Goal: Book appointment/travel/reservation

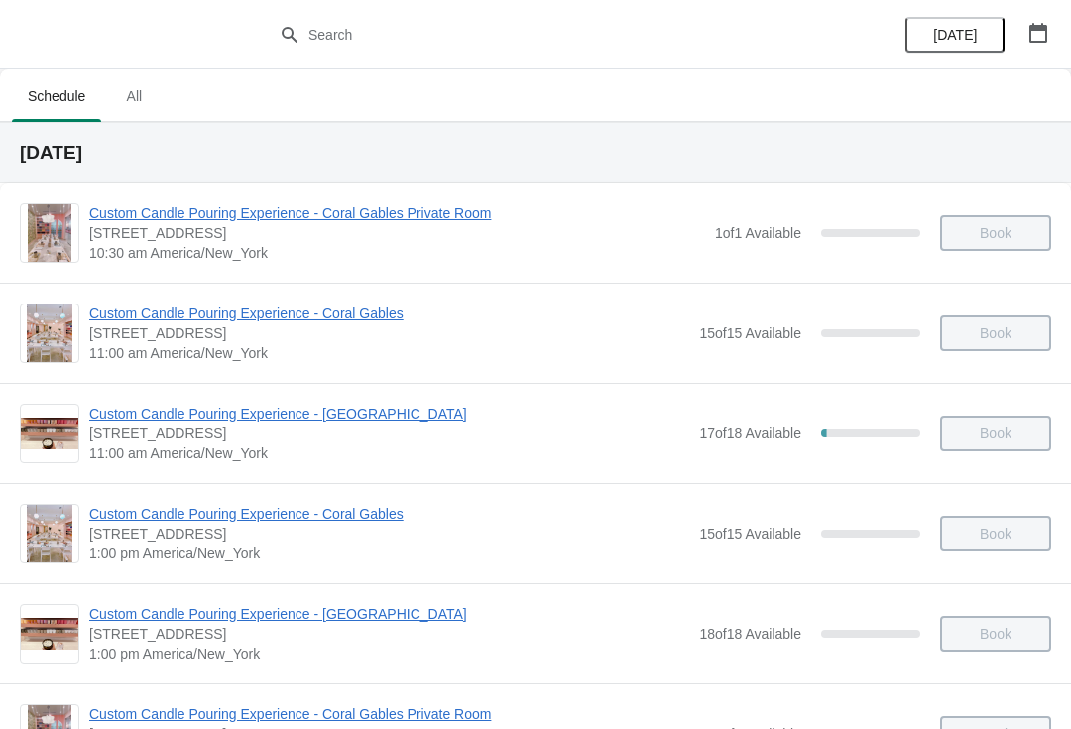
click at [1042, 43] on button "button" at bounding box center [1038, 33] width 36 height 36
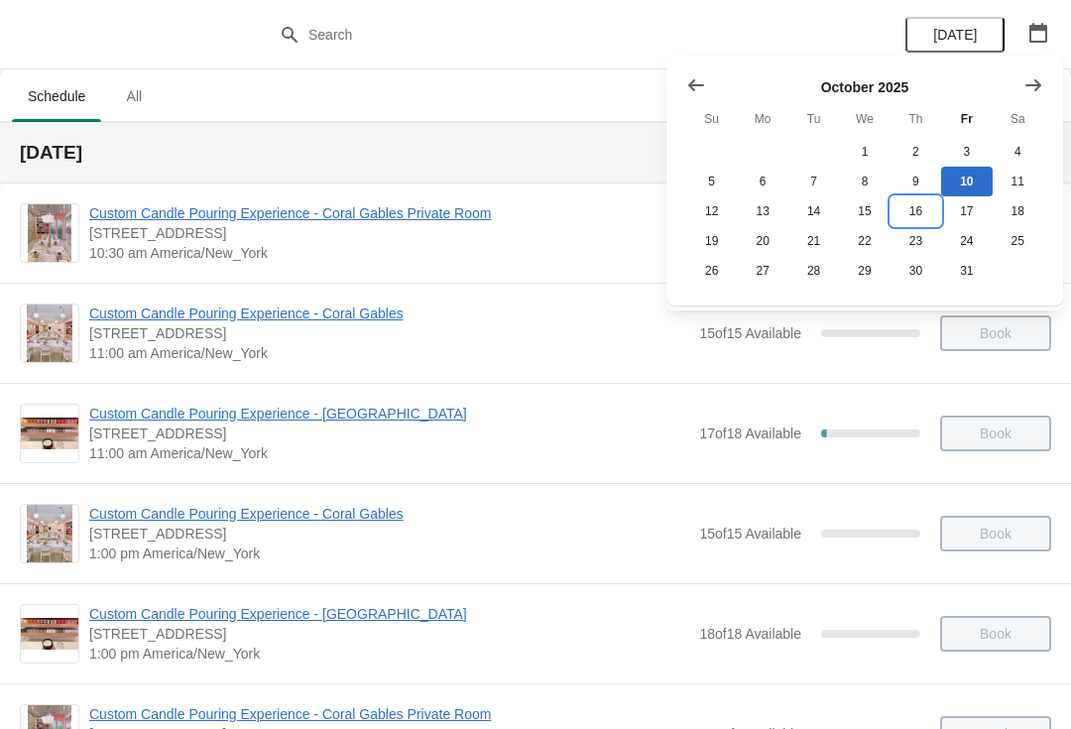
click at [921, 214] on button "16" at bounding box center [915, 211] width 51 height 30
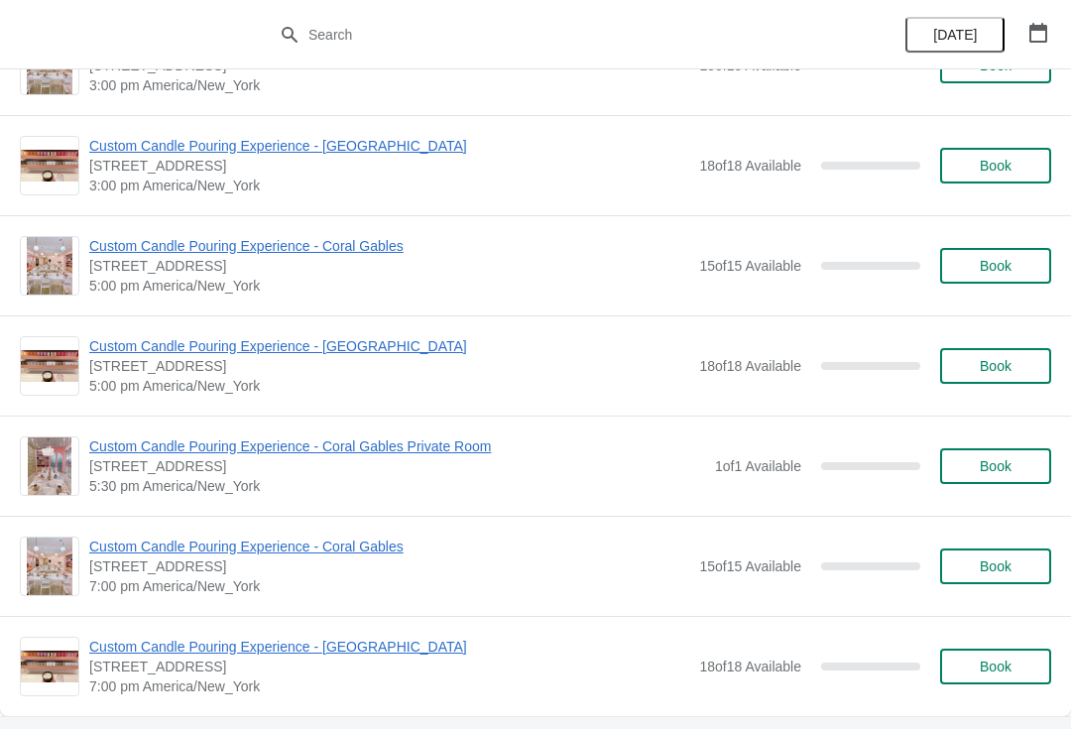
scroll to position [766, 0]
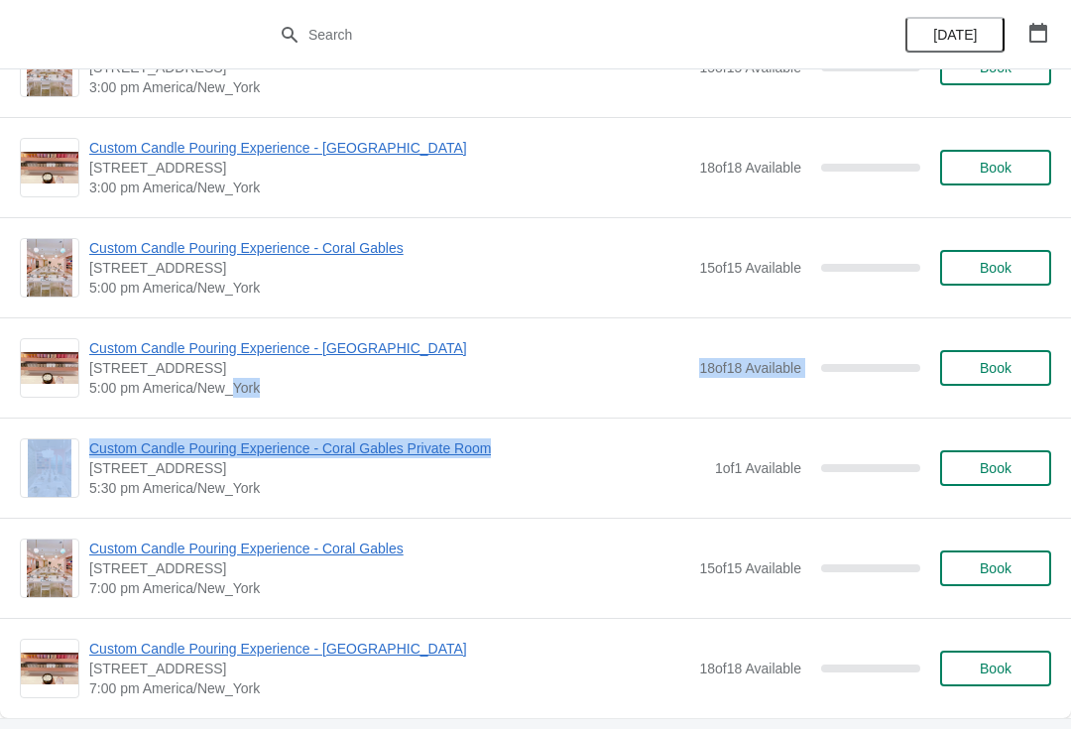
click at [823, 491] on div "Custom Candle Pouring Experience - Coral Gables Private Room [STREET_ADDRESS] 5…" at bounding box center [570, 467] width 962 height 59
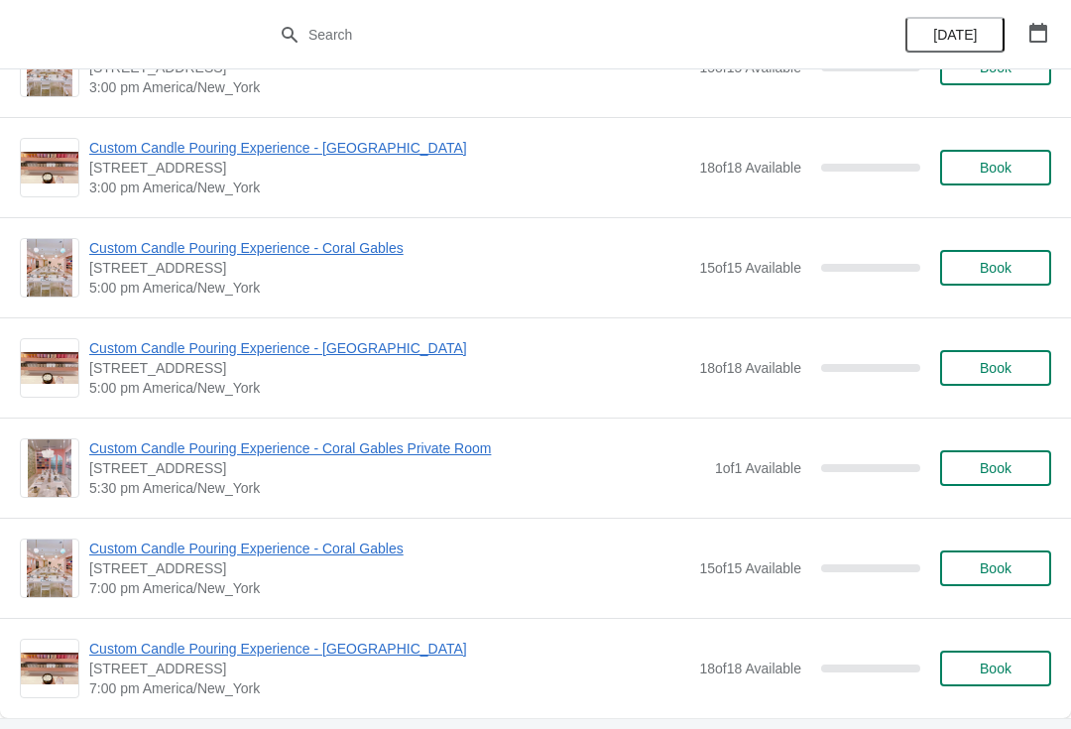
click at [1012, 469] on span "Book" at bounding box center [995, 468] width 75 height 16
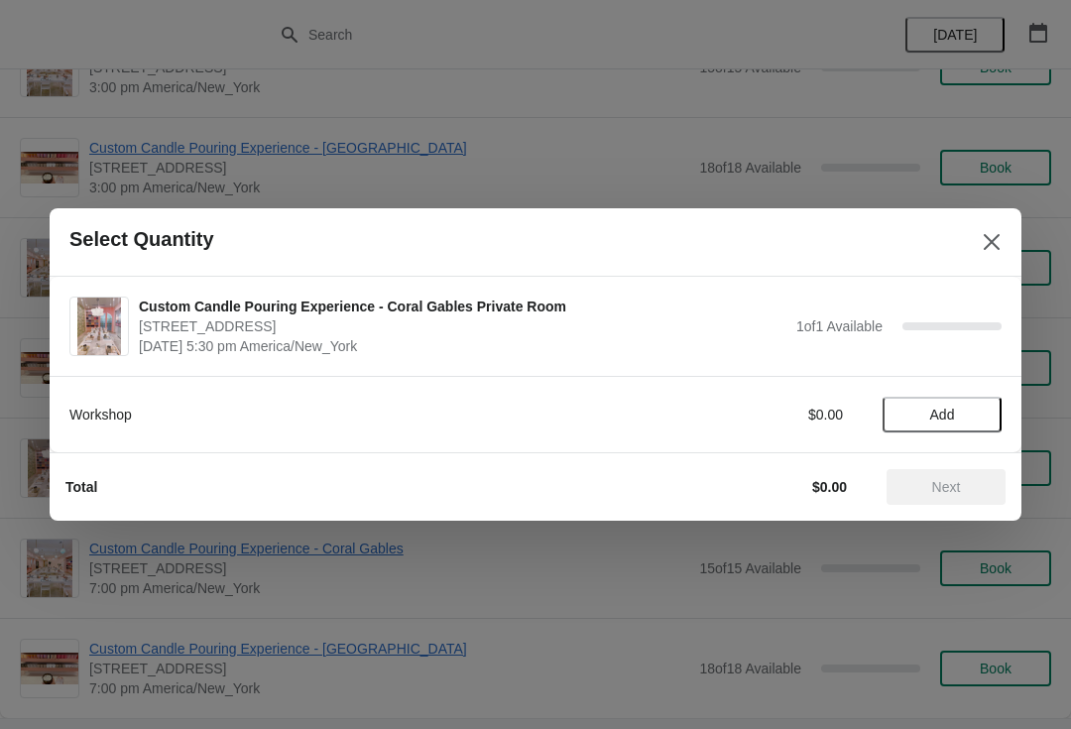
click at [928, 429] on button "Add" at bounding box center [941, 415] width 119 height 36
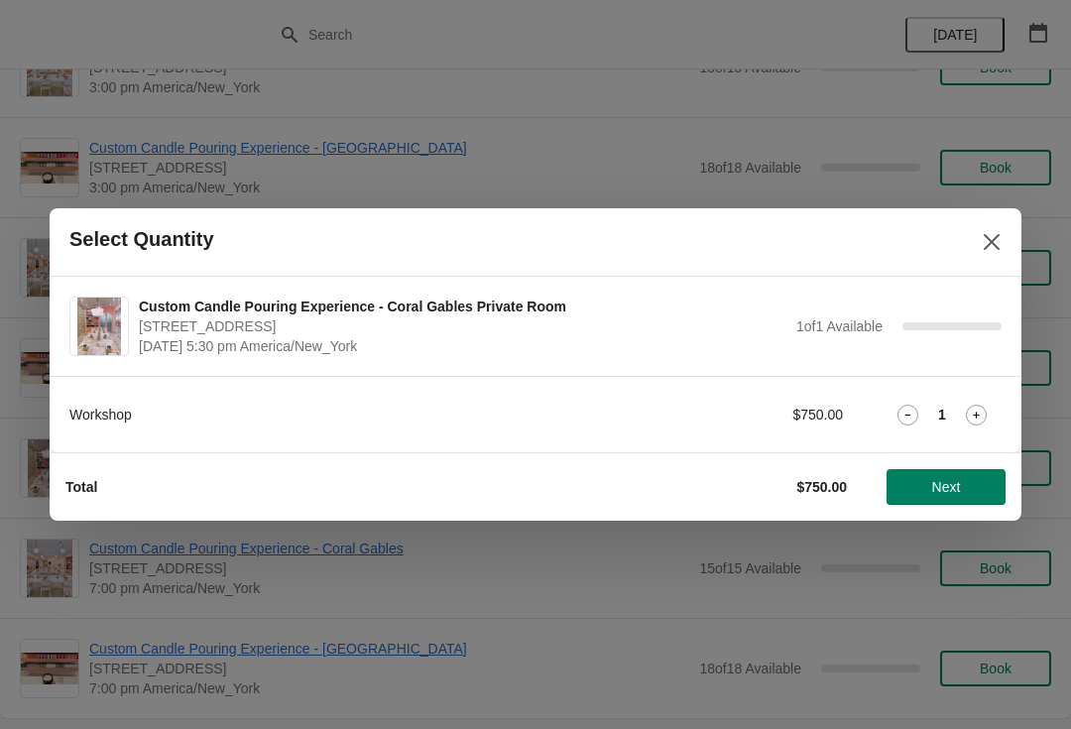
click at [943, 503] on button "Next" at bounding box center [945, 487] width 119 height 36
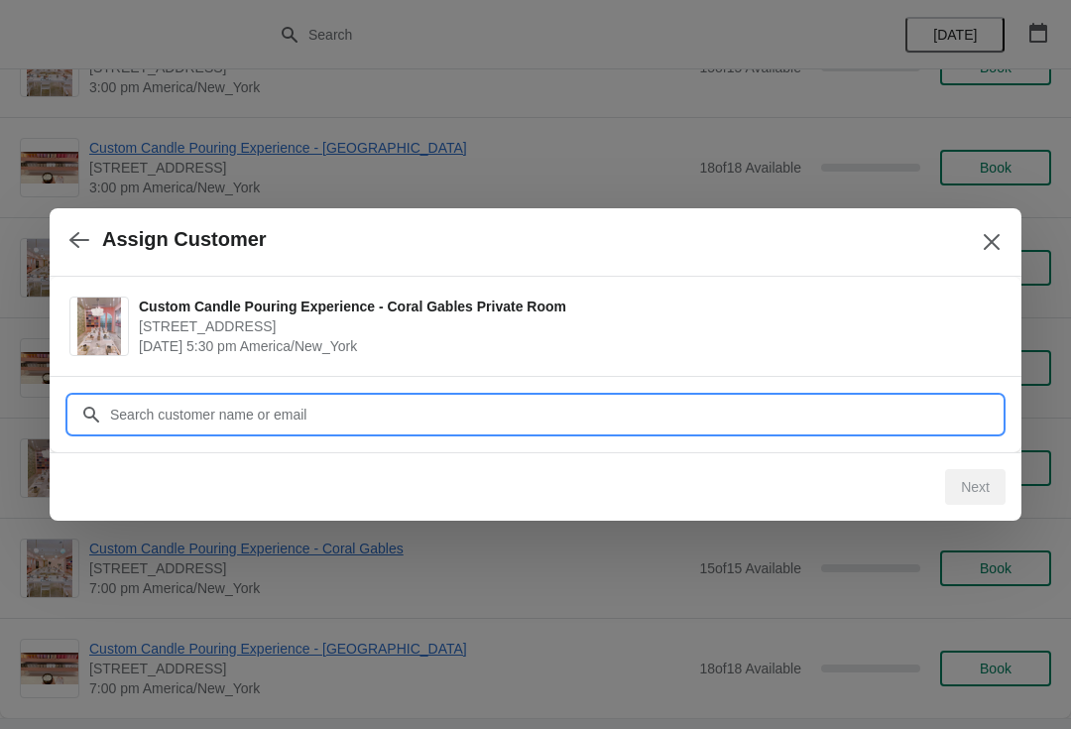
click at [838, 413] on input "Customer" at bounding box center [555, 415] width 892 height 36
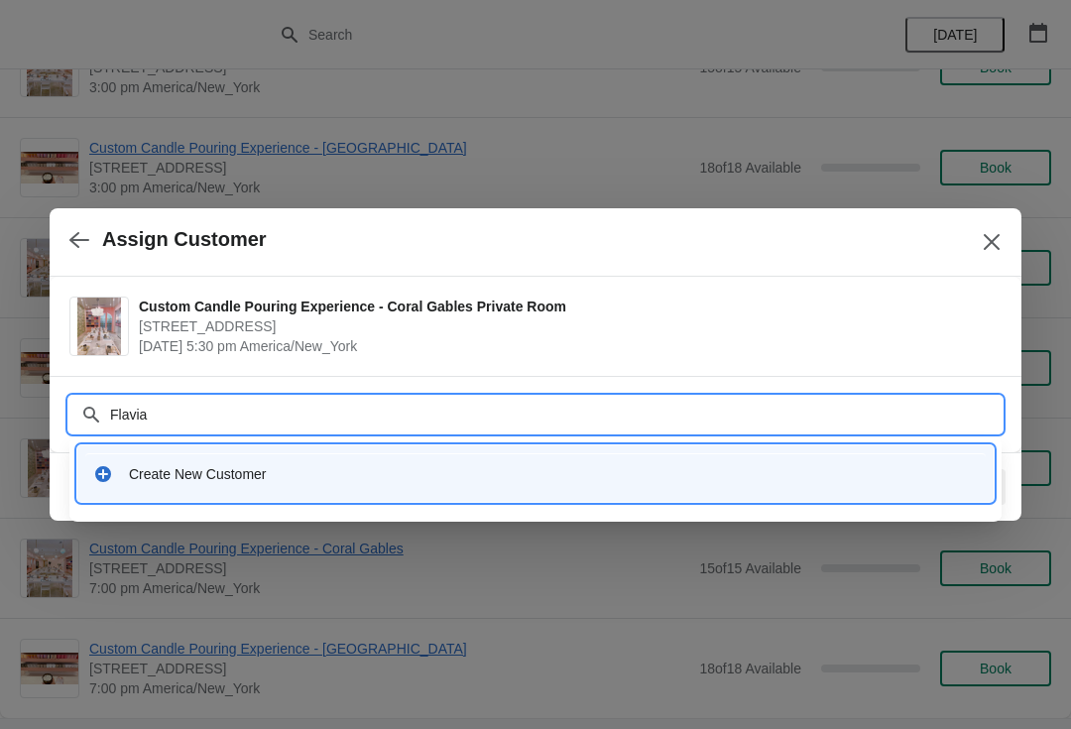
type input "Flavia"
click at [566, 480] on div "Create New Customer" at bounding box center [553, 474] width 849 height 20
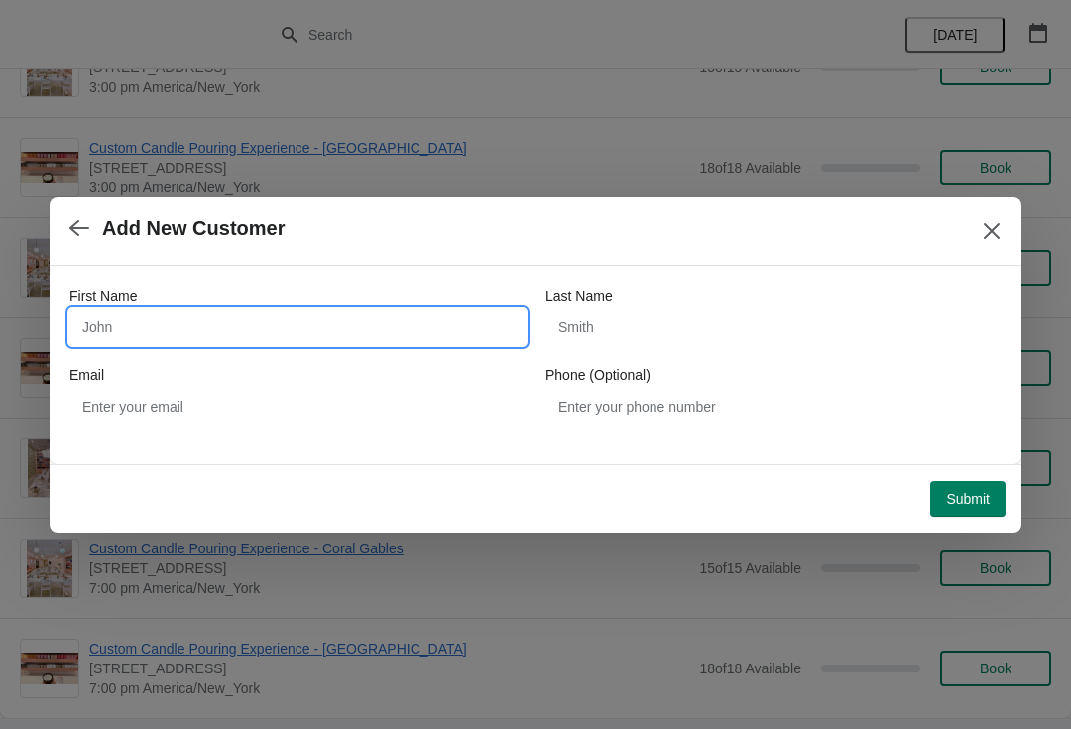
click at [465, 323] on input "First Name" at bounding box center [297, 327] width 456 height 36
type input "Flavia"
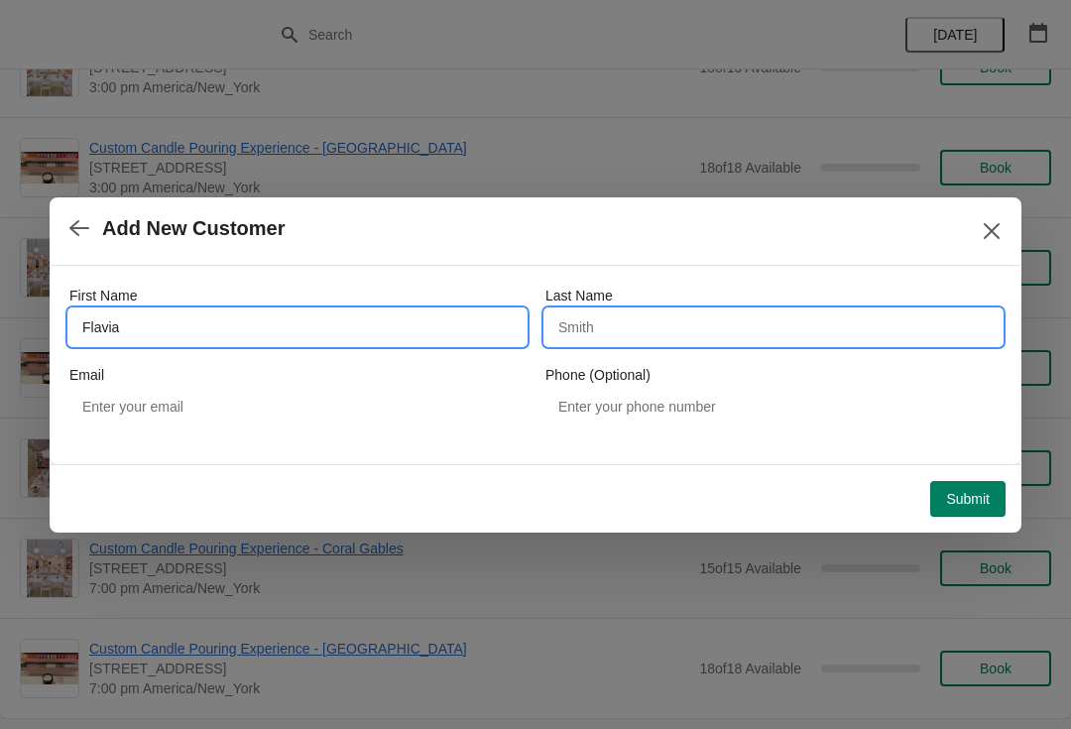
click at [747, 333] on input "Last Name" at bounding box center [773, 327] width 456 height 36
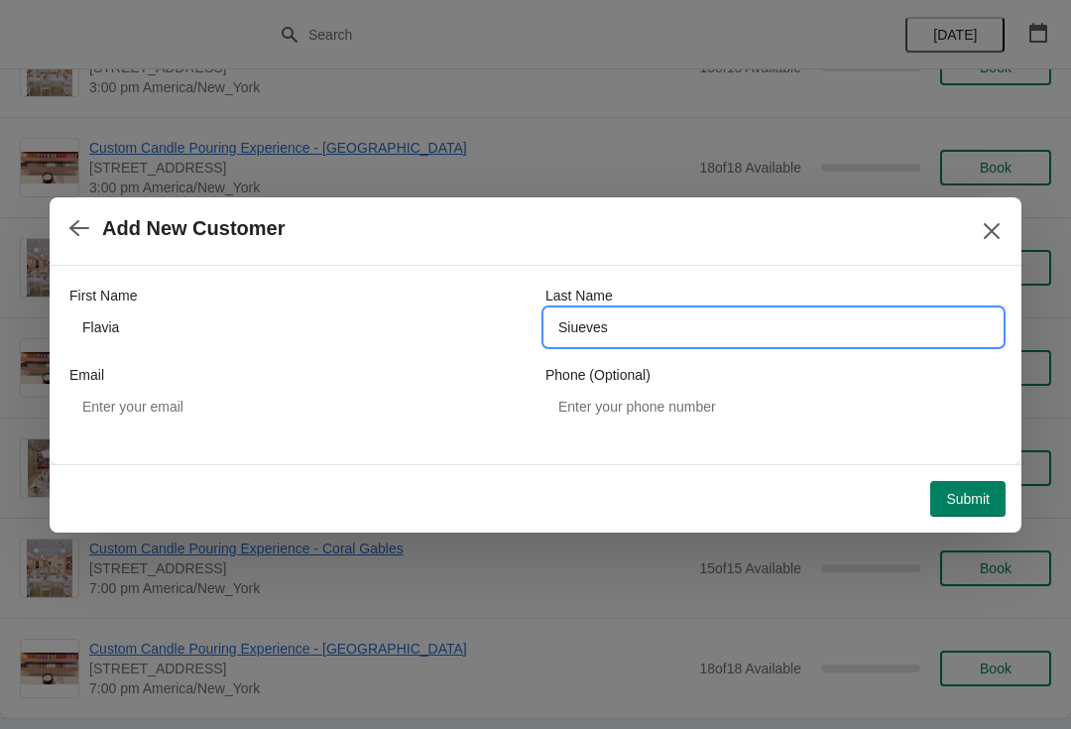
type input "Siueves"
click at [981, 496] on span "Submit" at bounding box center [968, 499] width 44 height 16
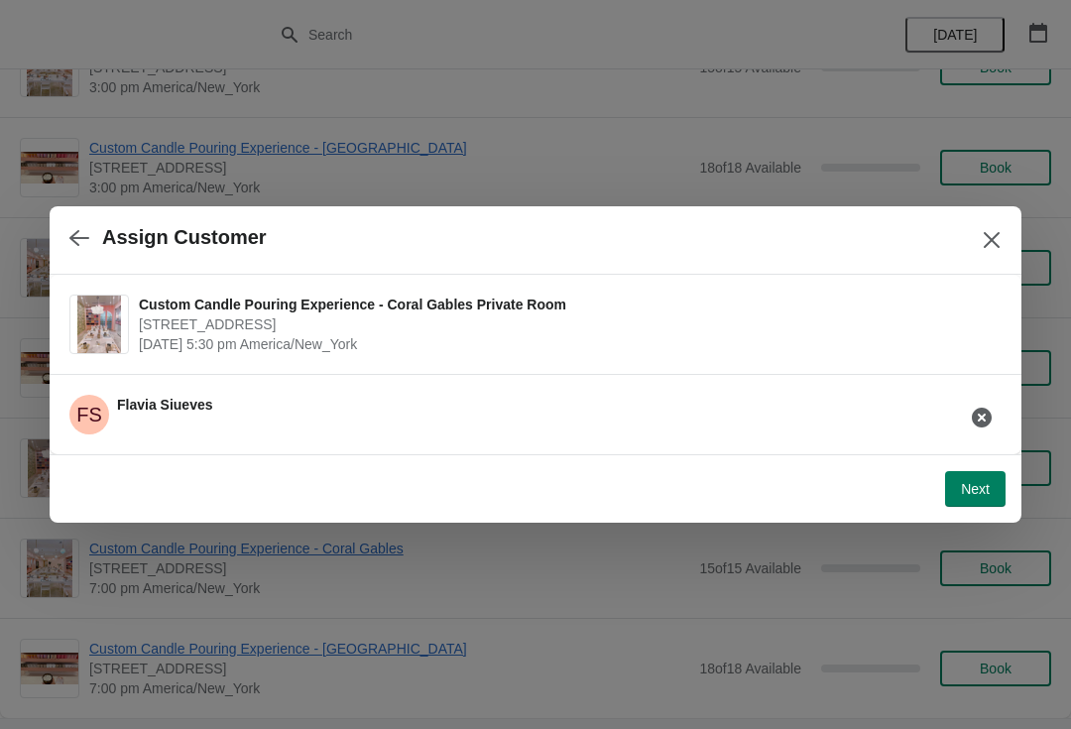
click at [94, 238] on button "button" at bounding box center [79, 237] width 36 height 39
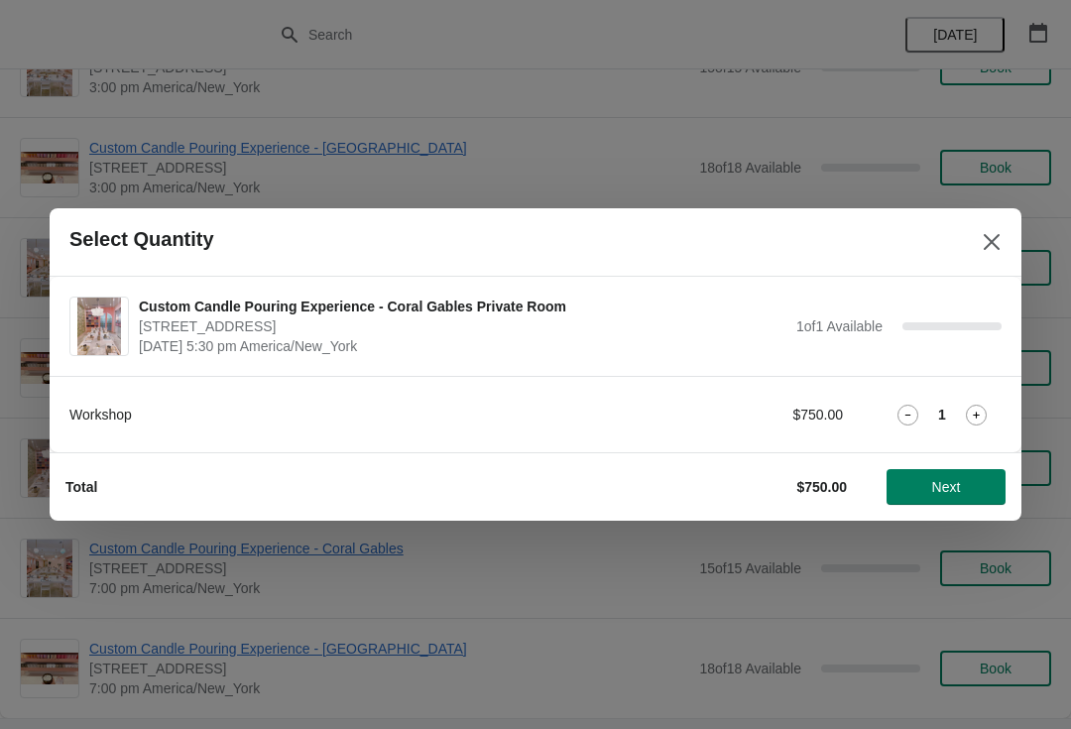
click at [982, 245] on icon "Close" at bounding box center [991, 242] width 20 height 20
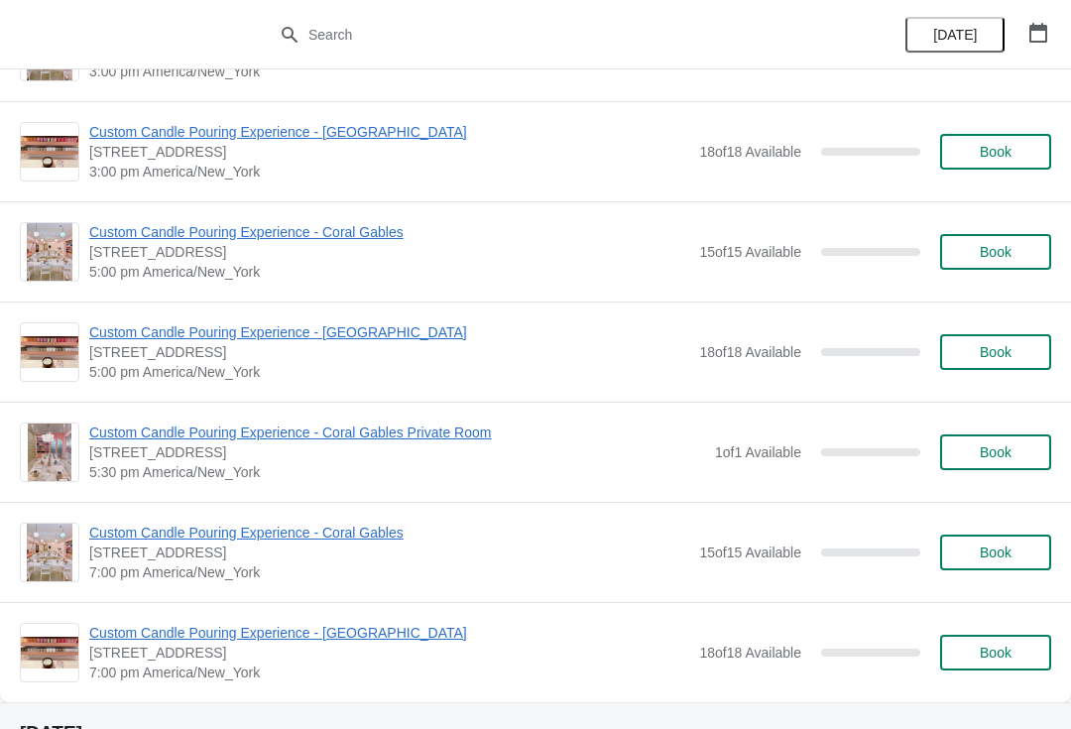
scroll to position [784, 0]
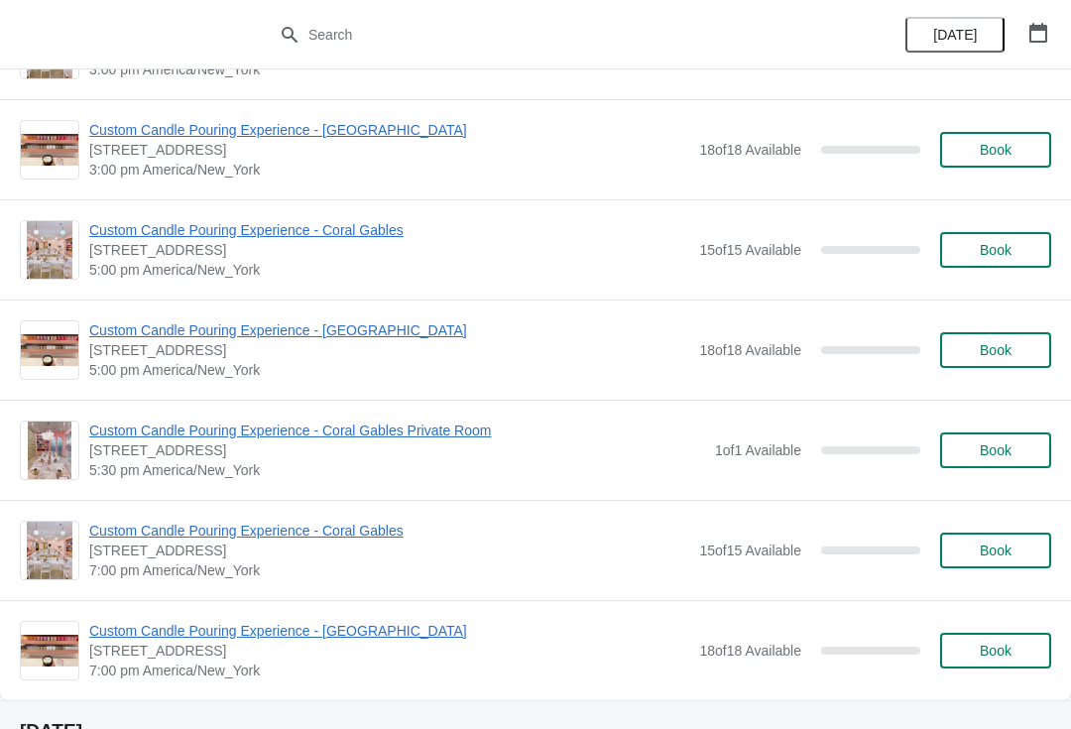
click at [1011, 456] on span "Book" at bounding box center [995, 450] width 32 height 16
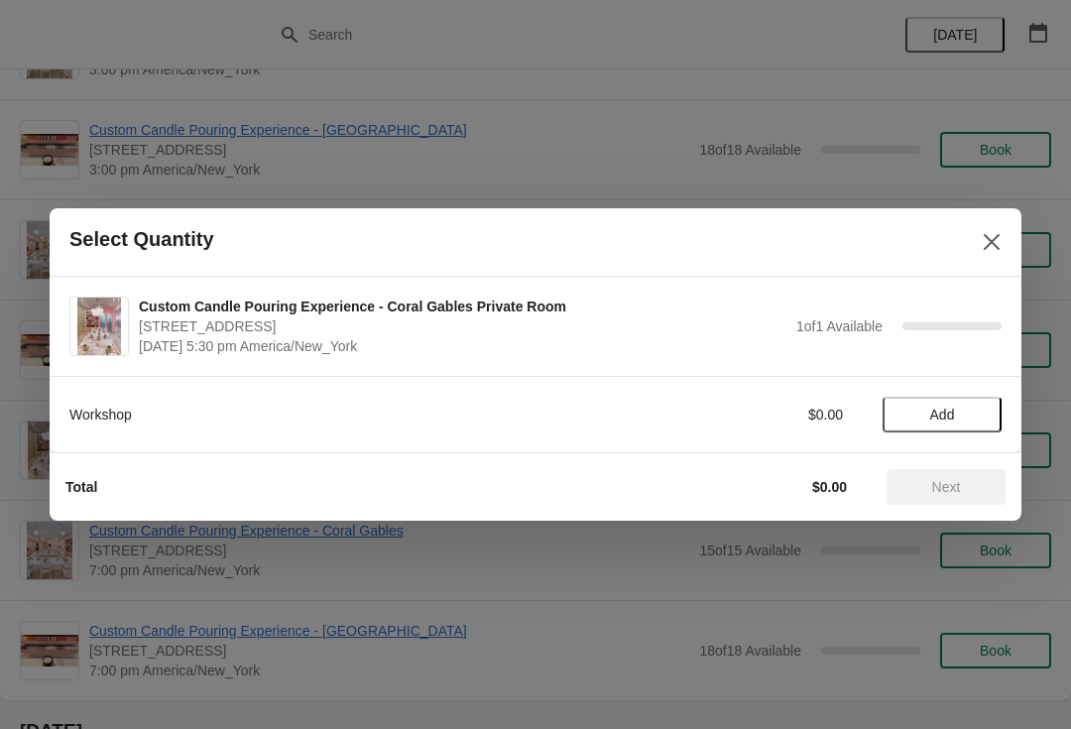
click at [947, 423] on button "Add" at bounding box center [941, 415] width 119 height 36
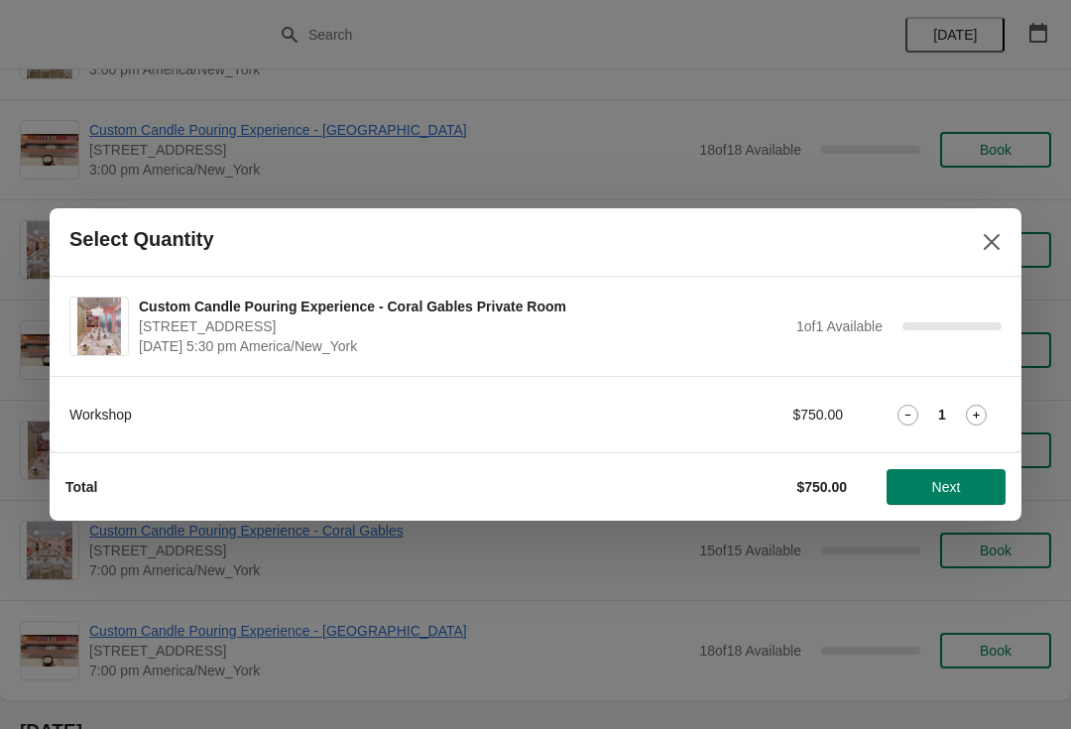
click at [965, 491] on span "Next" at bounding box center [945, 487] width 87 height 16
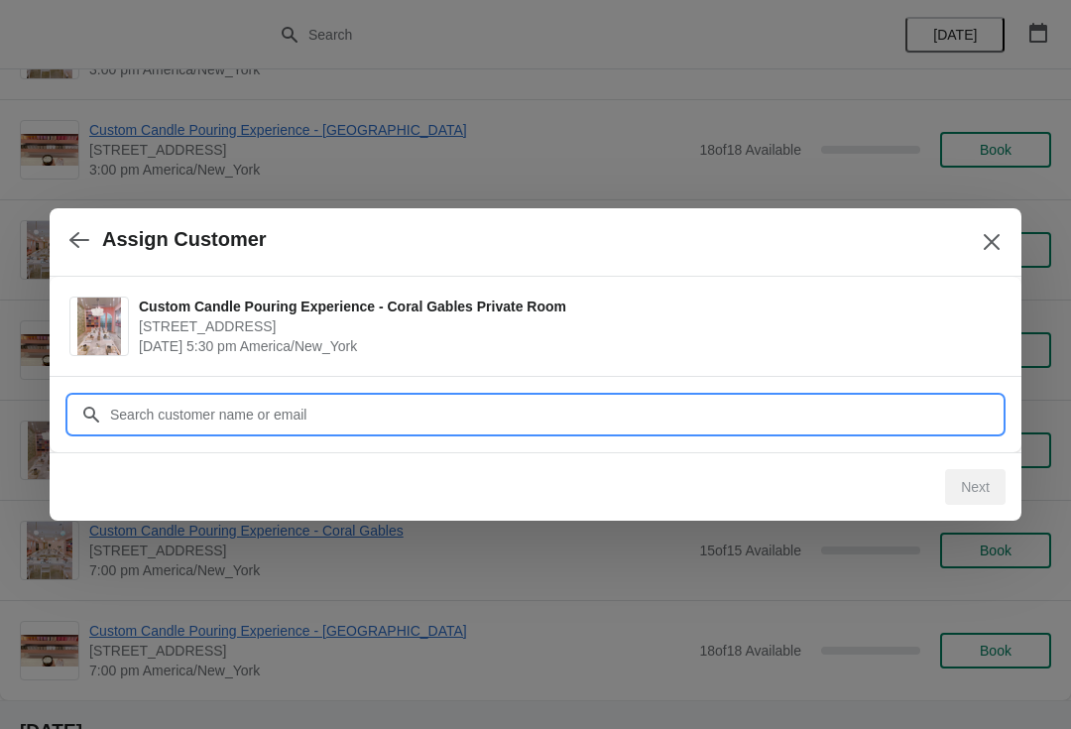
click at [896, 412] on input "Customer" at bounding box center [555, 415] width 892 height 36
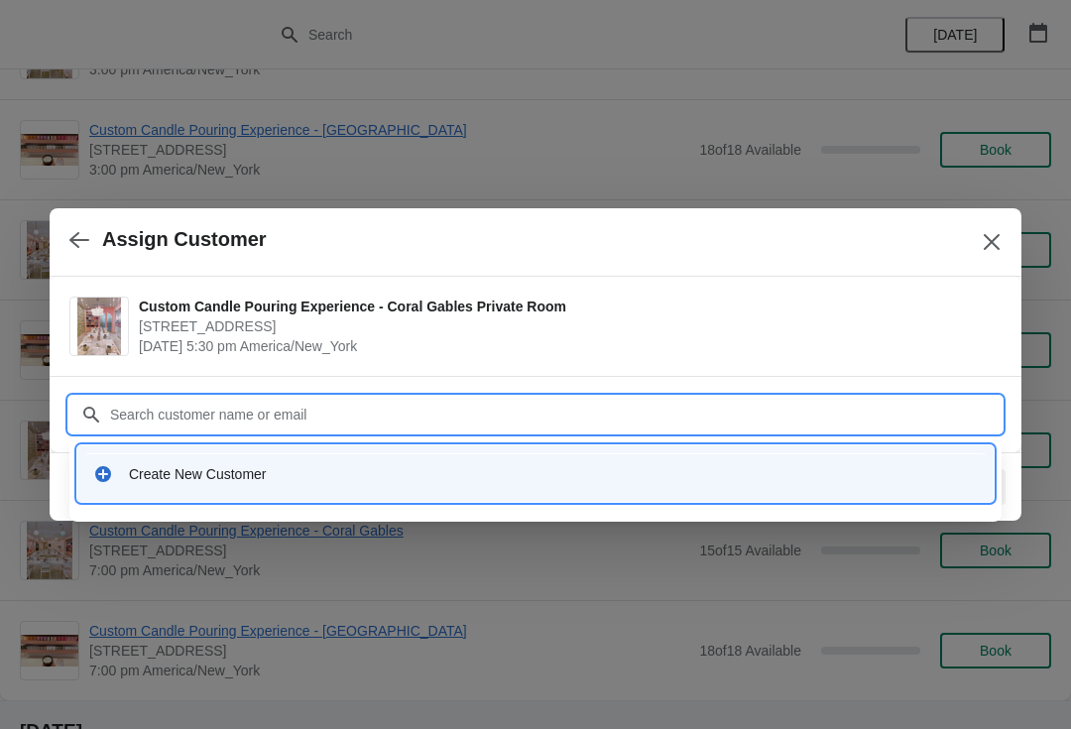
click at [146, 470] on div "Create New Customer" at bounding box center [553, 474] width 849 height 20
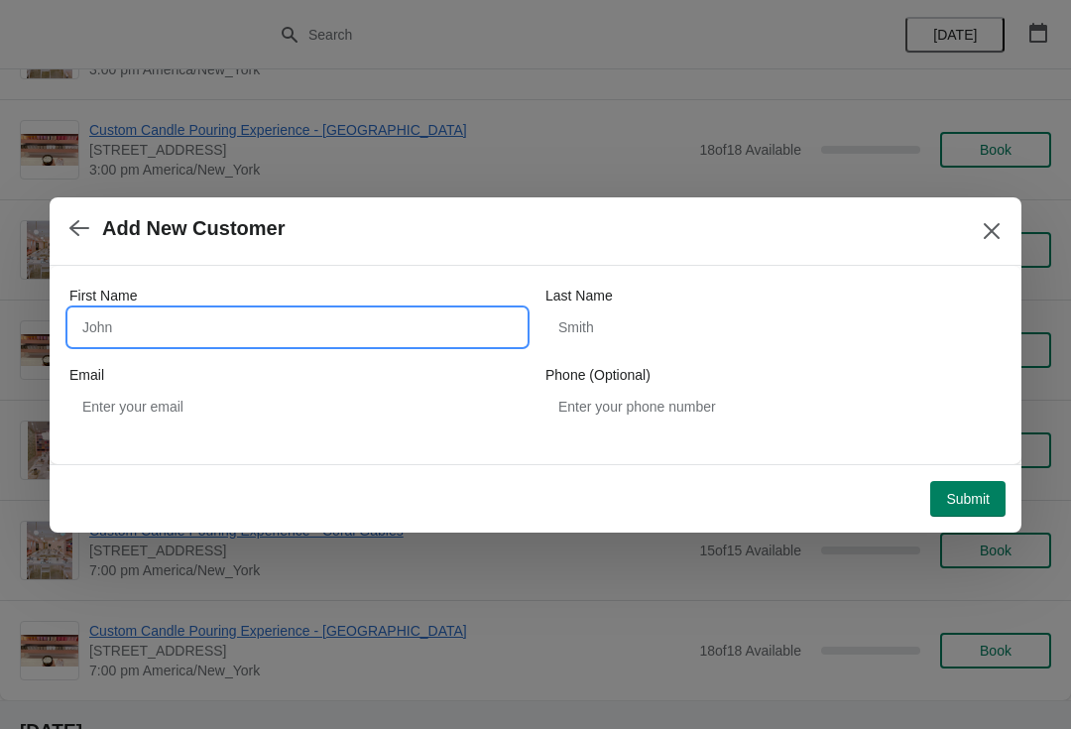
click at [134, 330] on input "First Name" at bounding box center [297, 327] width 456 height 36
type input "Flavia"
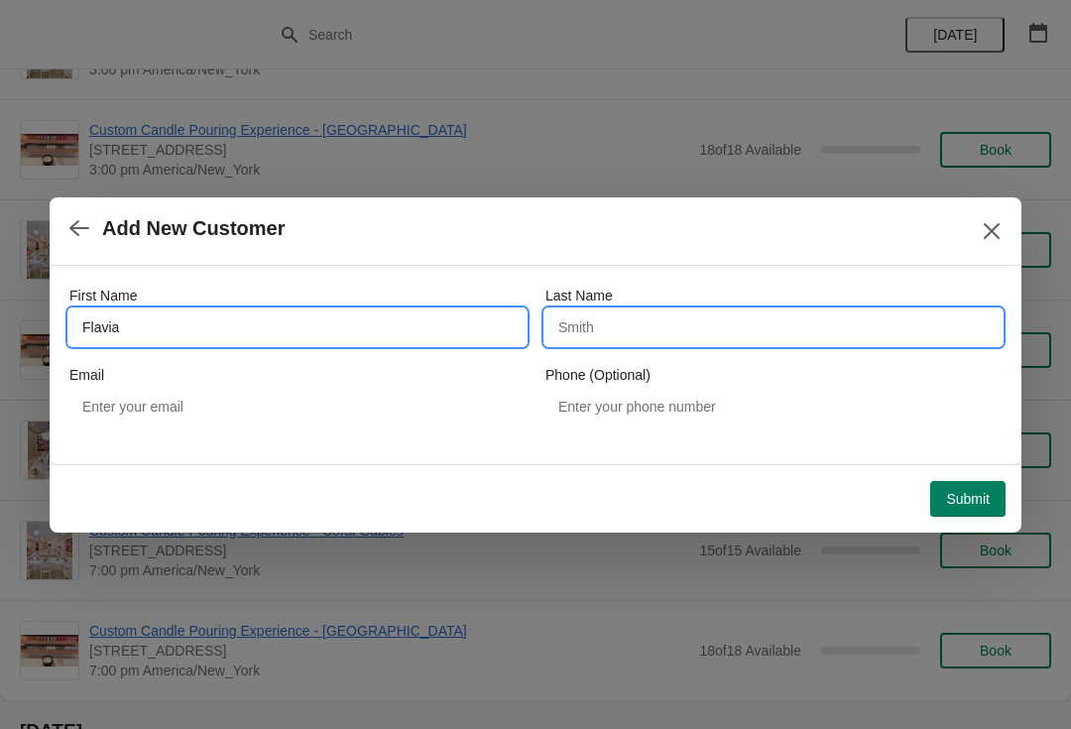
click at [801, 329] on input "Last Name" at bounding box center [773, 327] width 456 height 36
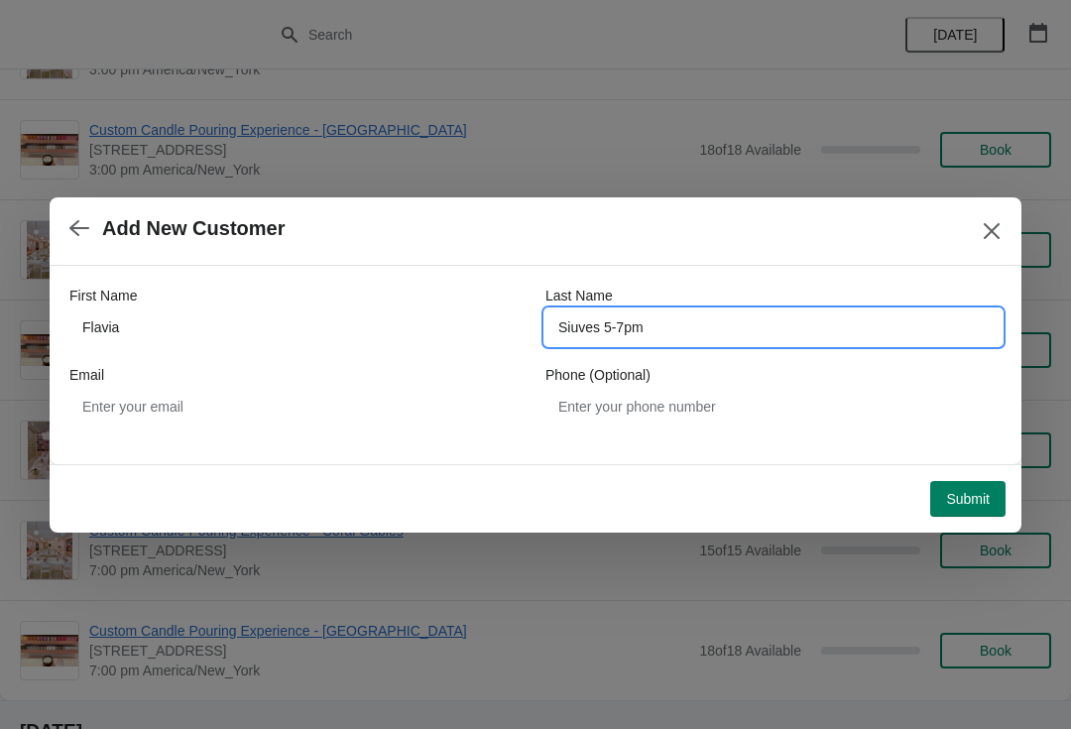
type input "Siuves 5-7pm"
click at [976, 502] on span "Submit" at bounding box center [968, 499] width 44 height 16
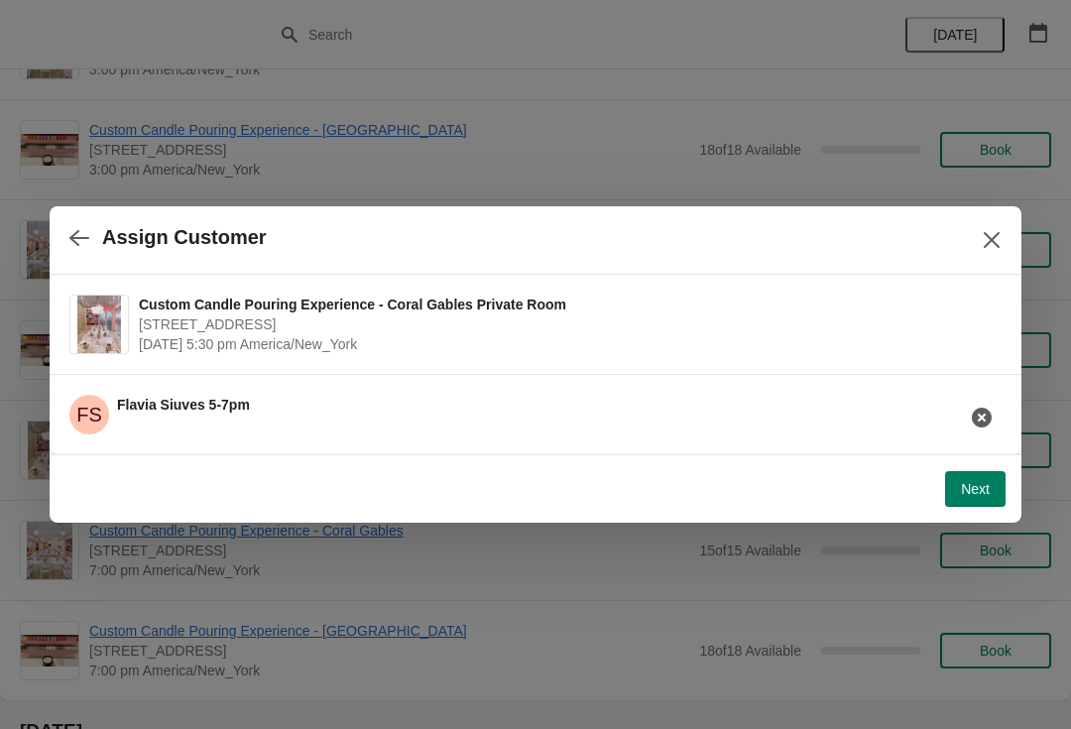
click at [977, 495] on span "Next" at bounding box center [975, 489] width 29 height 16
select select "Friend"
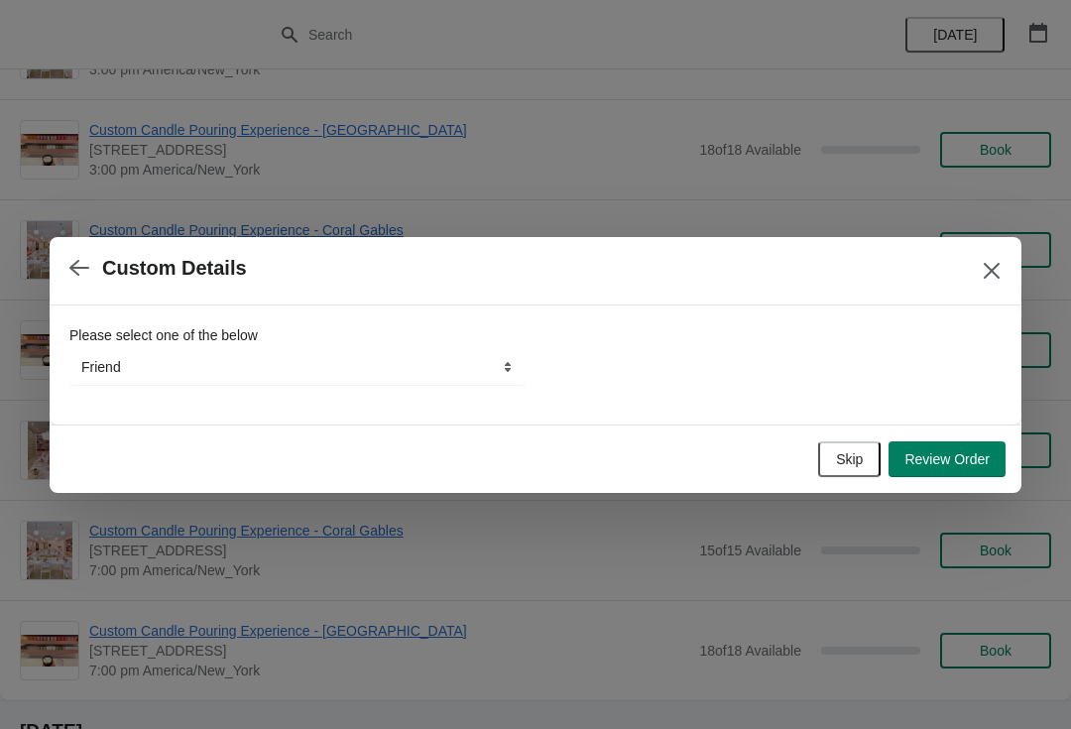
click at [980, 474] on button "Review Order" at bounding box center [946, 459] width 117 height 36
